Goal: Information Seeking & Learning: Learn about a topic

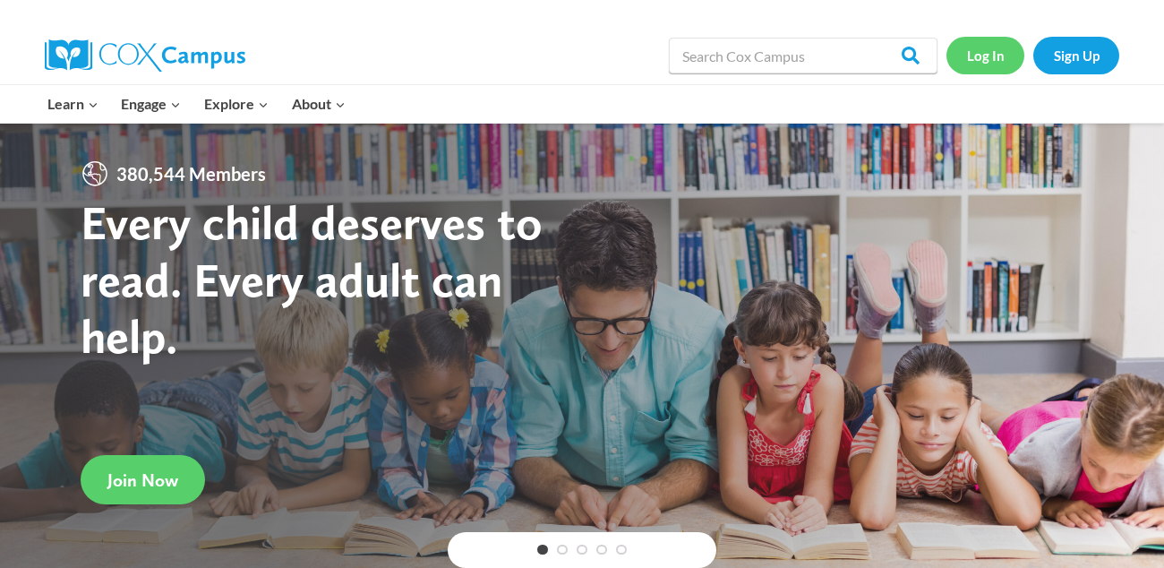
click at [978, 67] on link "Log In" at bounding box center [986, 55] width 78 height 37
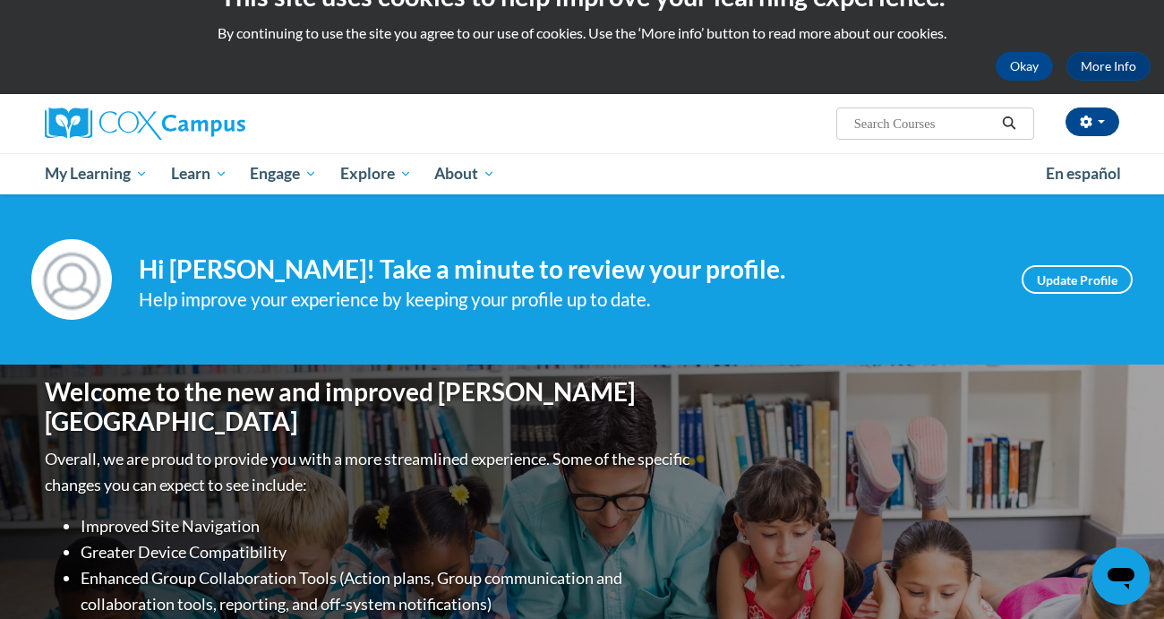
scroll to position [40, 0]
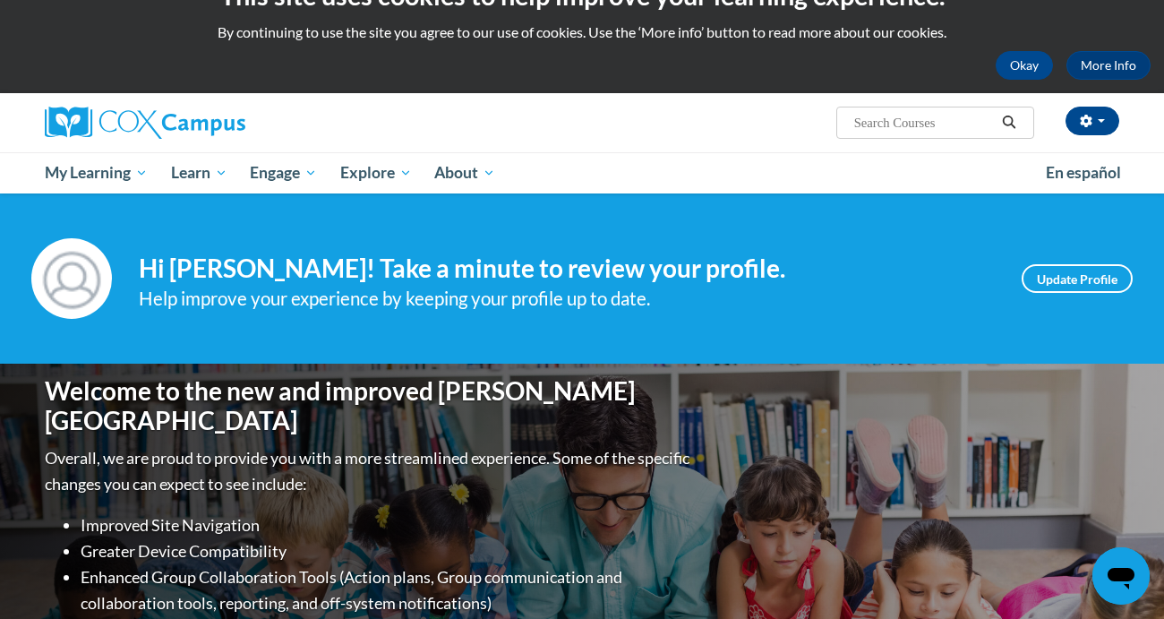
click at [101, 165] on span "My Learning" at bounding box center [96, 172] width 103 height 21
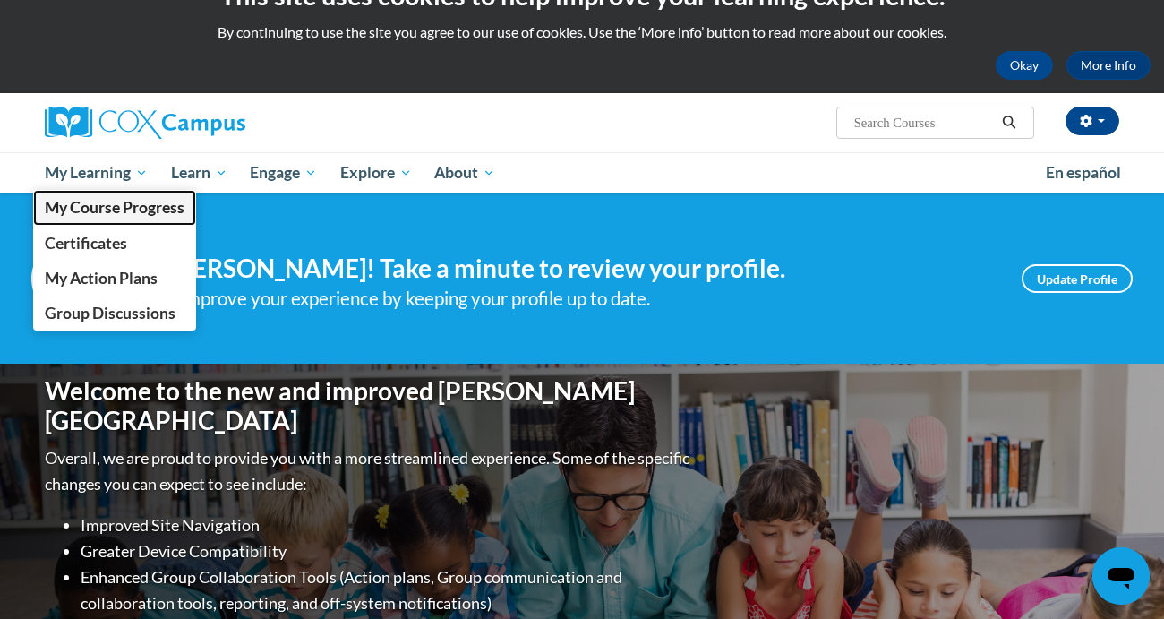
click at [120, 210] on span "My Course Progress" at bounding box center [115, 207] width 140 height 19
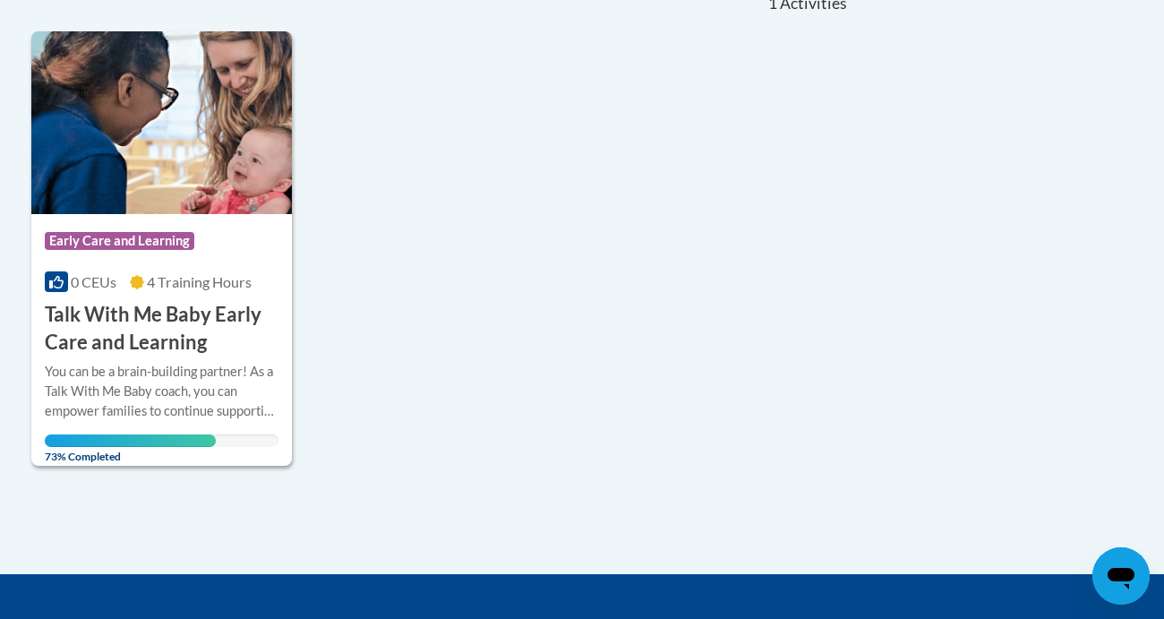
scroll to position [431, 0]
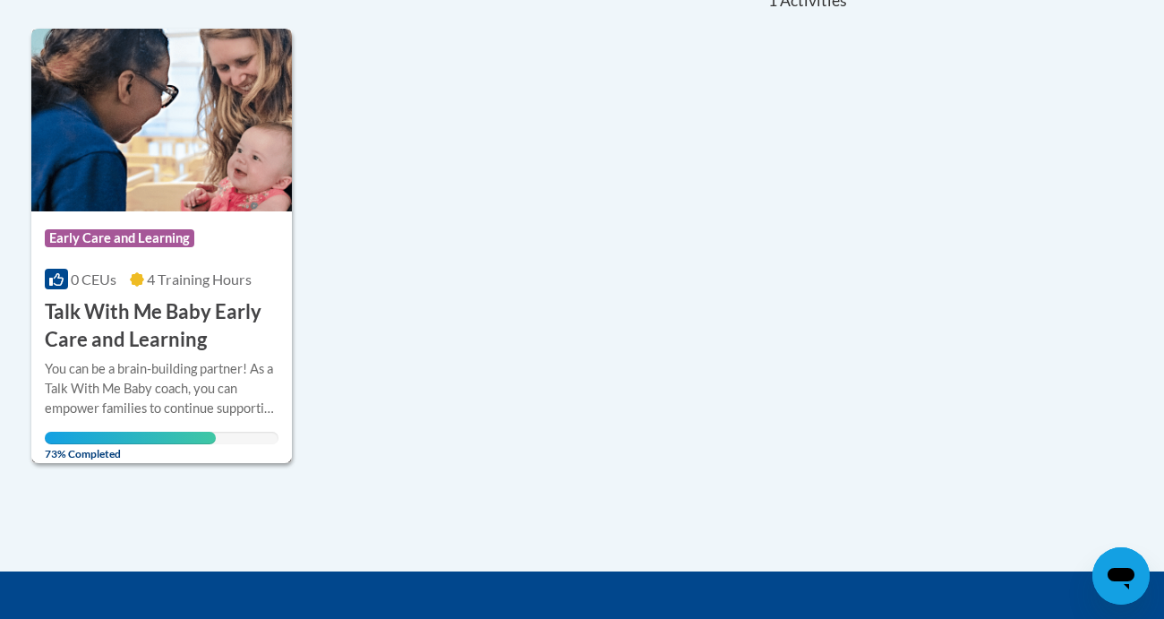
click at [105, 312] on h3 "Talk With Me Baby Early Care and Learning" at bounding box center [162, 326] width 234 height 56
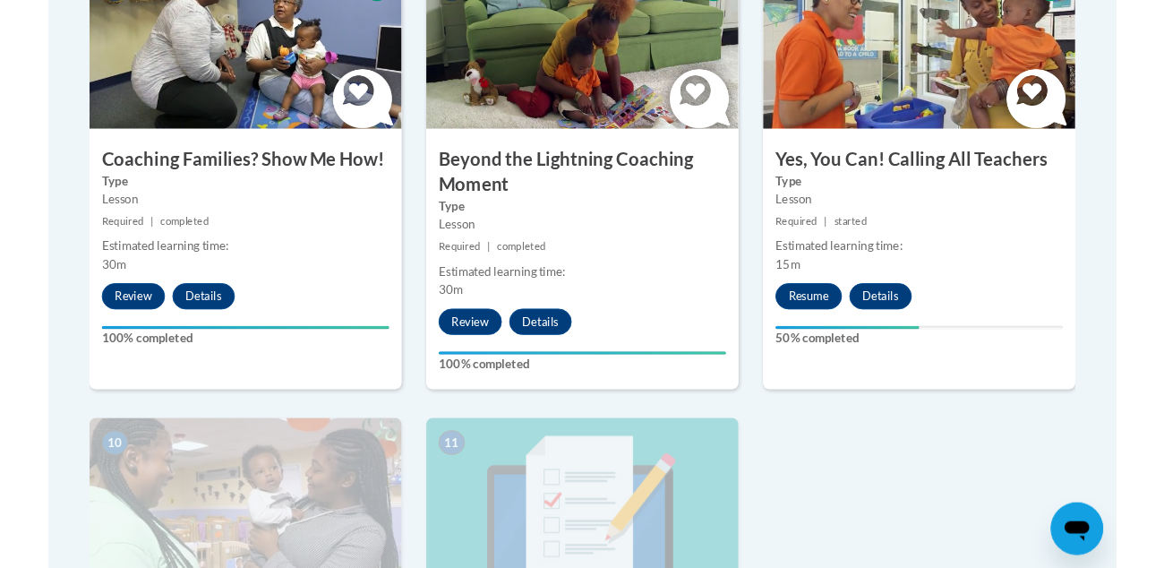
scroll to position [1661, 0]
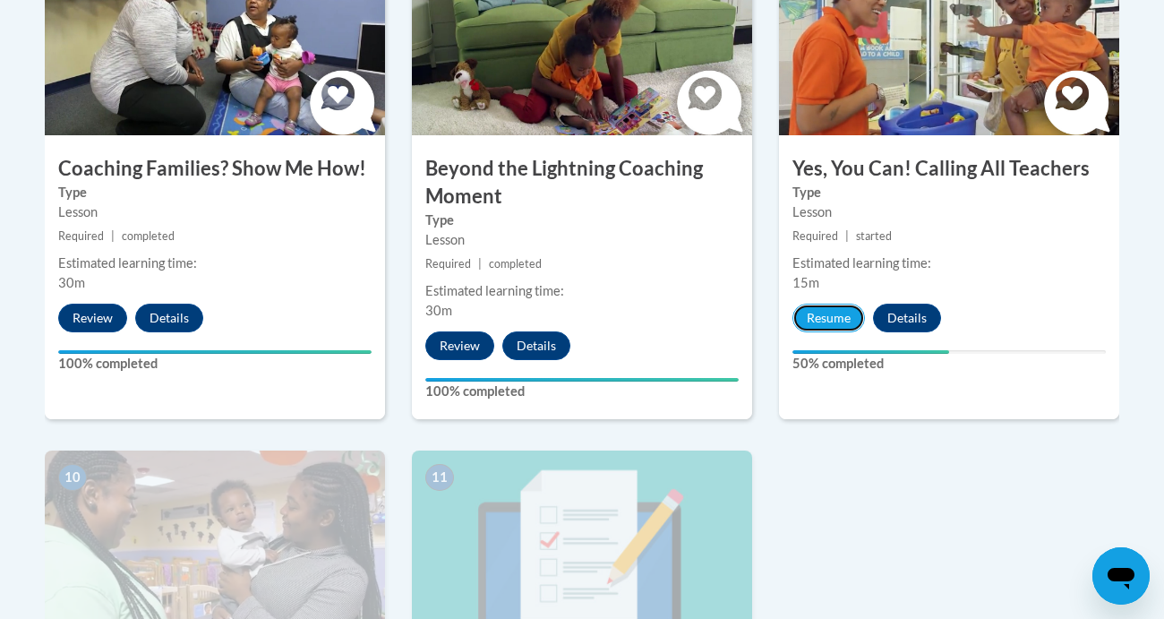
click at [817, 304] on button "Resume" at bounding box center [829, 318] width 73 height 29
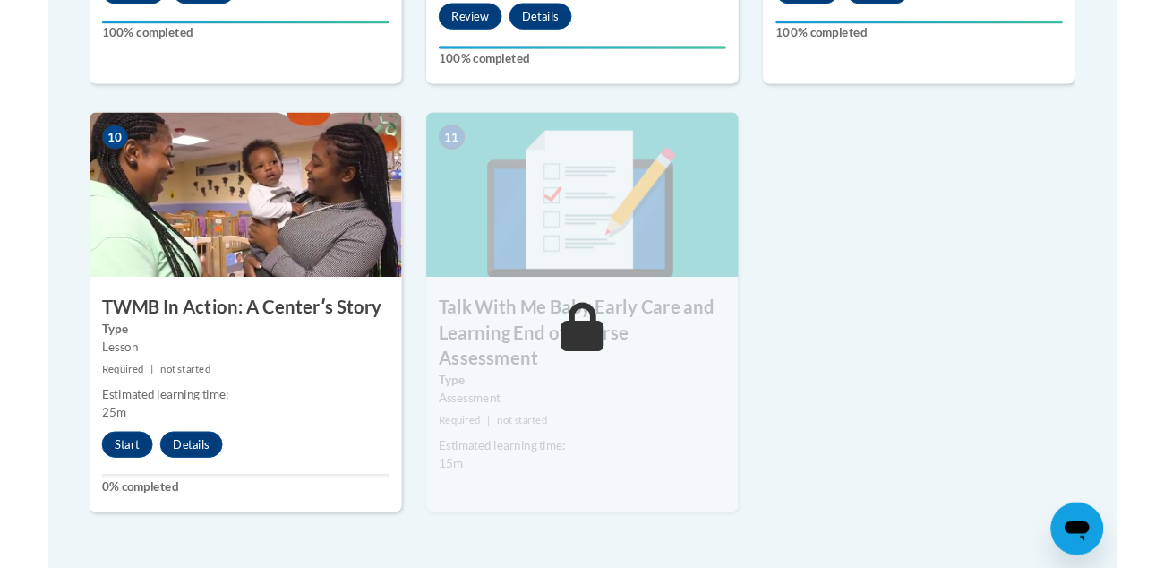
scroll to position [1994, 0]
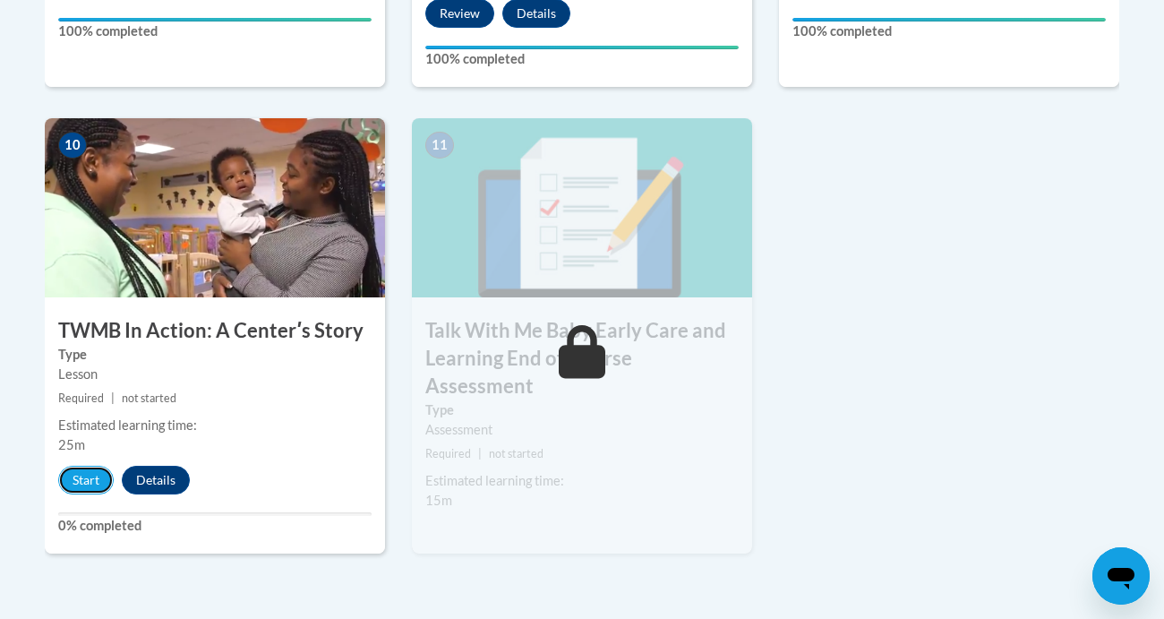
click at [81, 466] on button "Start" at bounding box center [86, 480] width 56 height 29
